Goal: Check status

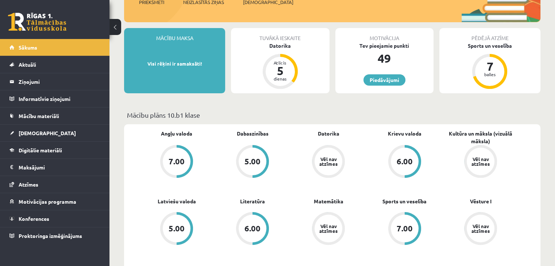
scroll to position [73, 0]
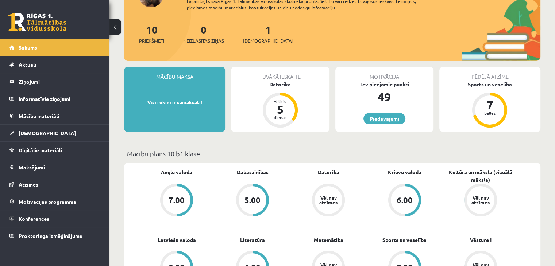
click at [384, 119] on link "Piedāvājumi" at bounding box center [385, 118] width 42 height 11
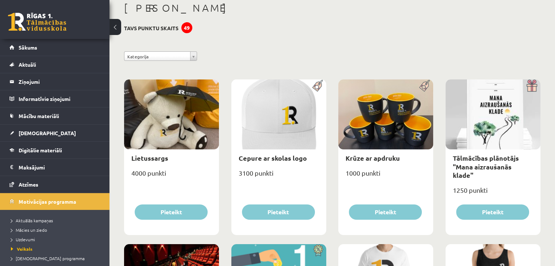
scroll to position [36, 0]
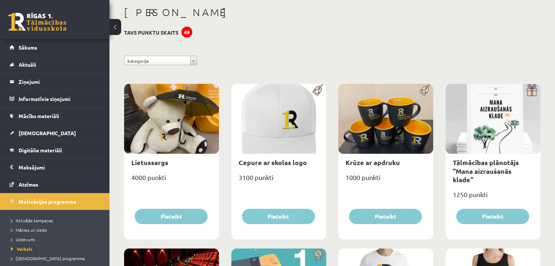
click at [505, 118] on div at bounding box center [493, 119] width 95 height 70
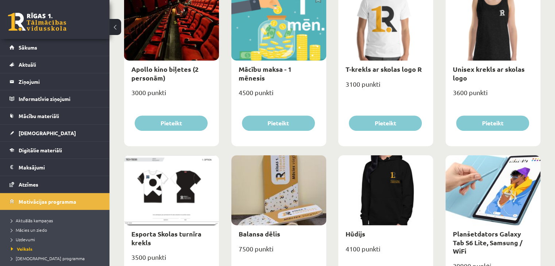
scroll to position [292, 0]
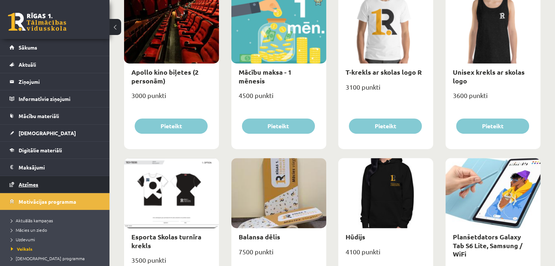
click at [35, 184] on span "Atzīmes" at bounding box center [29, 184] width 20 height 7
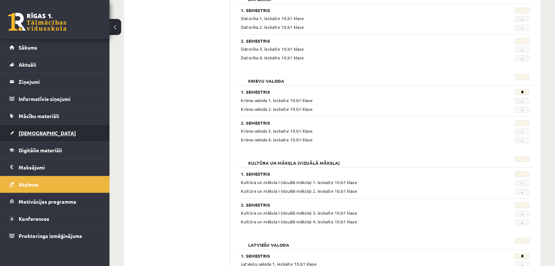
click at [39, 138] on link "[DEMOGRAPHIC_DATA]" at bounding box center [54, 133] width 91 height 17
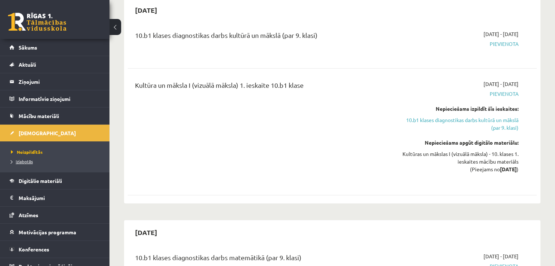
click at [31, 161] on span "Izlabotās" at bounding box center [22, 162] width 22 height 6
